Goal: Task Accomplishment & Management: Manage account settings

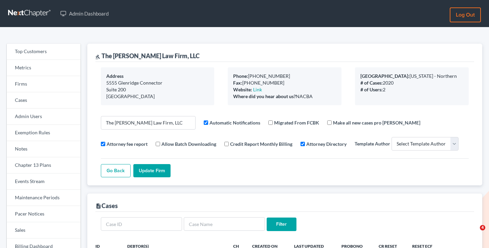
select select
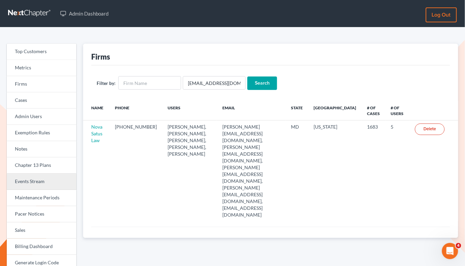
click at [35, 182] on link "Events Stream" at bounding box center [42, 181] width 70 height 16
drag, startPoint x: 231, startPoint y: 86, endPoint x: 182, endPoint y: 79, distance: 49.4
click at [183, 81] on input "emabuena@gmail.com" at bounding box center [214, 83] width 63 height 14
paste input "ani@gorginianlaw"
type input "ani@gorginianlaw.com"
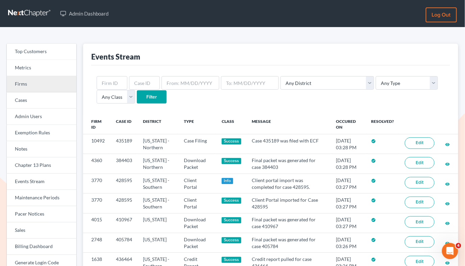
click at [53, 86] on link "Firms" at bounding box center [42, 84] width 70 height 16
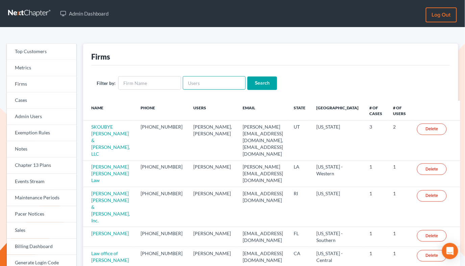
click at [208, 78] on input "text" at bounding box center [214, 83] width 63 height 14
paste input "[EMAIL_ADDRESS][DOMAIN_NAME]"
type input "ani@gorginianlaw.com"
click at [263, 82] on input "Search" at bounding box center [262, 83] width 30 height 14
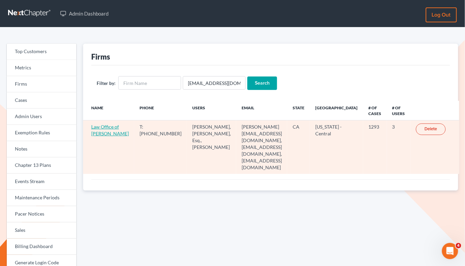
click at [109, 127] on link "Law Office of Sevan Gorginian" at bounding box center [110, 130] width 38 height 13
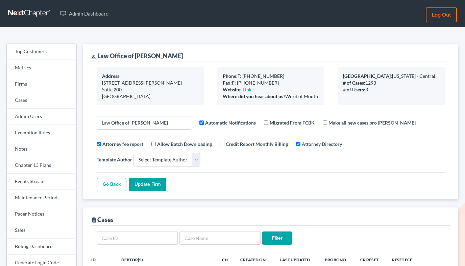
select select
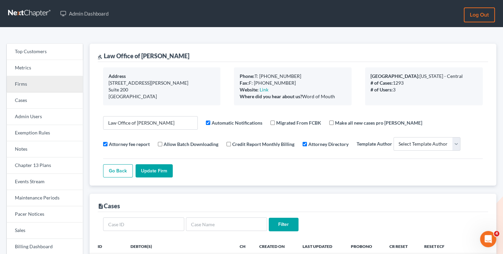
click at [29, 84] on link "Firms" at bounding box center [45, 84] width 76 height 16
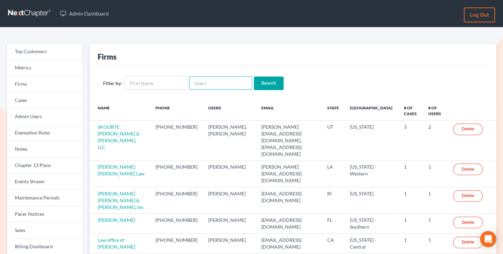
click at [210, 83] on input "text" at bounding box center [220, 83] width 63 height 14
paste input "[EMAIL_ADDRESS][DOMAIN_NAME]"
type input "[EMAIL_ADDRESS][DOMAIN_NAME]"
click at [267, 79] on input "Search" at bounding box center [269, 83] width 30 height 14
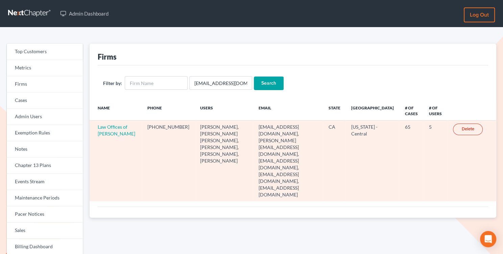
click at [111, 129] on td "Law Offices of [PERSON_NAME]" at bounding box center [116, 160] width 52 height 80
click at [109, 132] on link "Law Offices of Terrence Fantauzzi" at bounding box center [117, 130] width 38 height 13
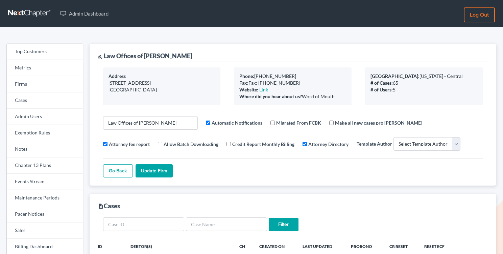
select select
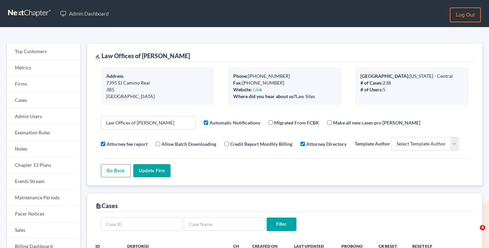
select select
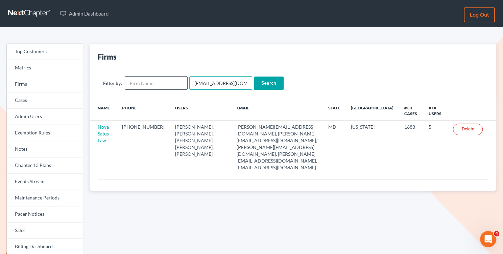
drag, startPoint x: 239, startPoint y: 84, endPoint x: 169, endPoint y: 84, distance: 70.7
click at [169, 84] on form "Filter by: emabuena@gmail.com Search" at bounding box center [293, 83] width 380 height 14
paste input "[EMAIL_ADDRESS][DOMAIN_NAME]"
type input "[EMAIL_ADDRESS][DOMAIN_NAME]"
click at [267, 78] on input "Search" at bounding box center [269, 83] width 30 height 14
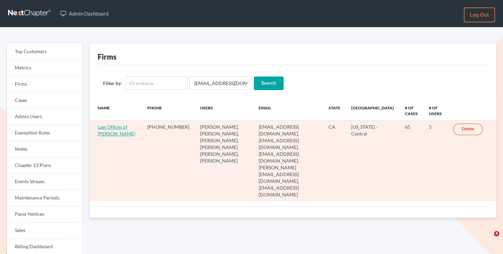
click at [104, 131] on link "Law Offices of [PERSON_NAME]" at bounding box center [117, 130] width 38 height 13
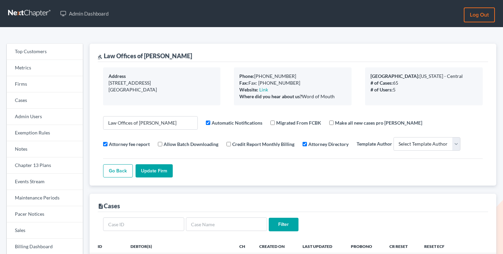
select select
